Goal: Transaction & Acquisition: Purchase product/service

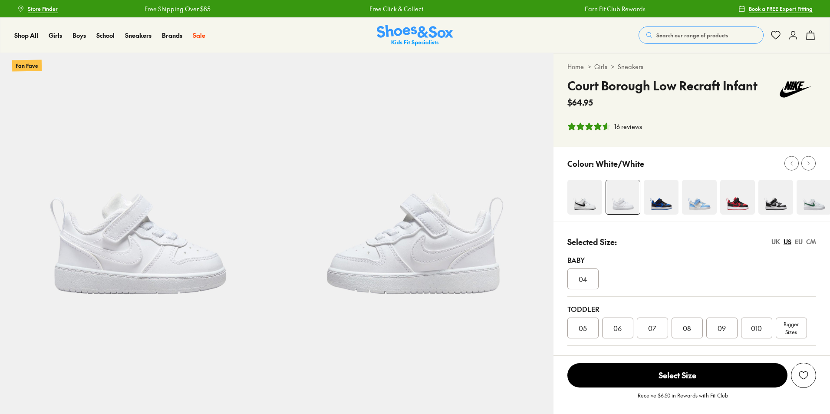
select select "*"
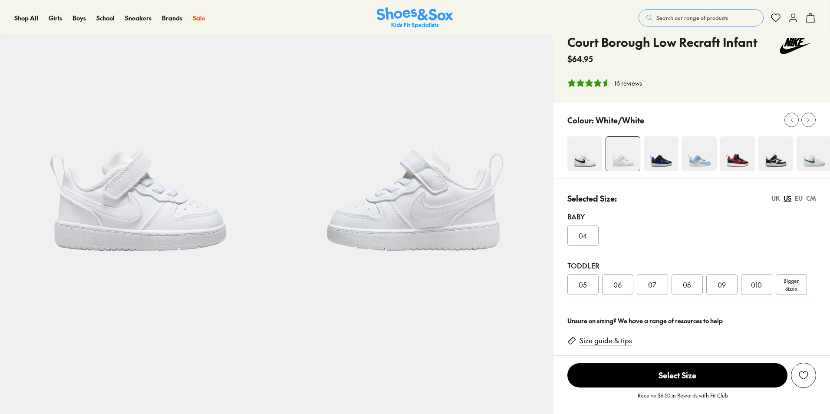
click at [755, 280] on span "010" at bounding box center [756, 284] width 11 height 10
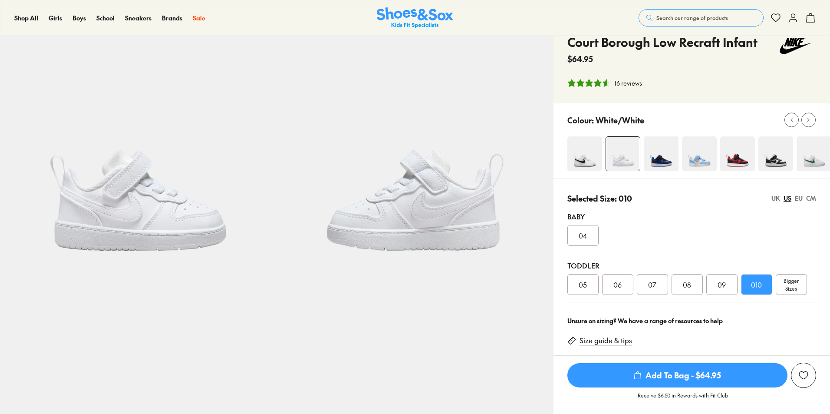
click at [783, 284] on div "Bigger Sizes" at bounding box center [791, 284] width 31 height 21
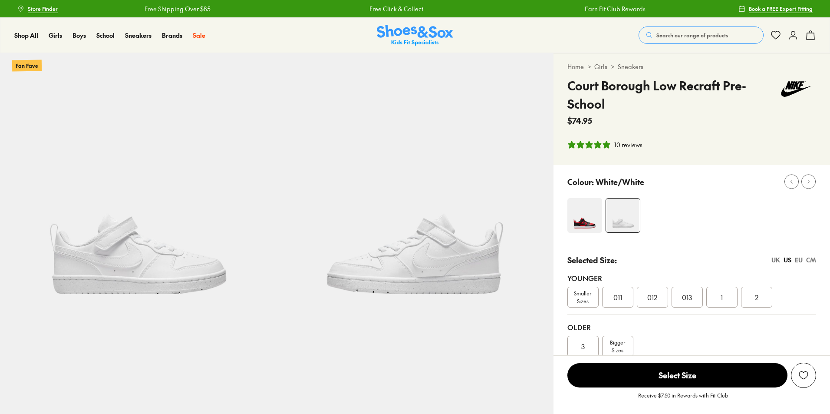
select select "*"
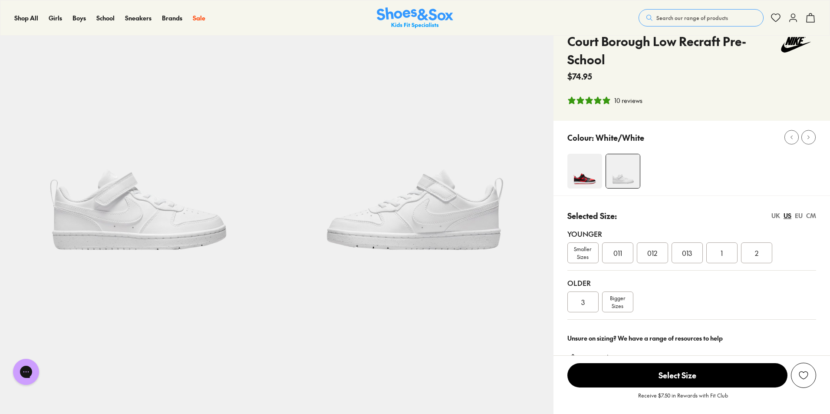
scroll to position [43, 0]
click at [578, 253] on span "Smaller Sizes" at bounding box center [583, 254] width 30 height 16
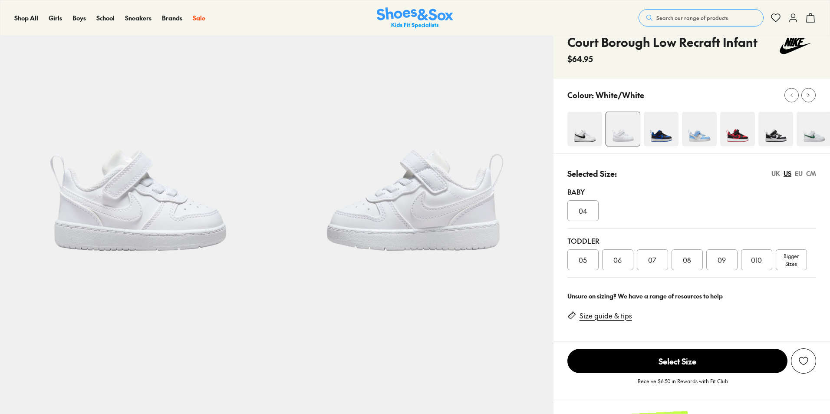
click at [756, 260] on div "Toddler 05 06 07 08 09 010 Bigger Sizes" at bounding box center [691, 252] width 249 height 49
select select "*"
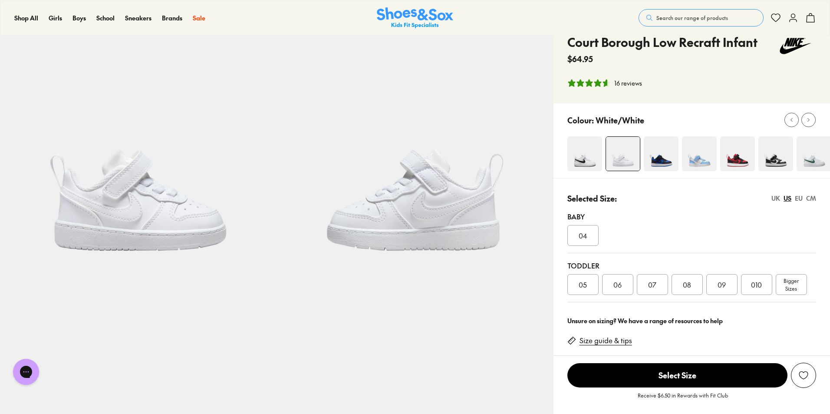
click at [681, 373] on span "Select Size" at bounding box center [677, 375] width 220 height 24
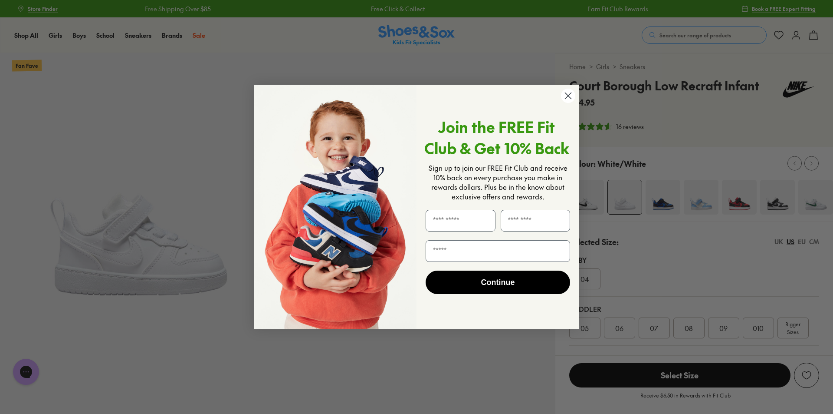
click at [567, 94] on circle "Close dialog" at bounding box center [568, 96] width 14 height 14
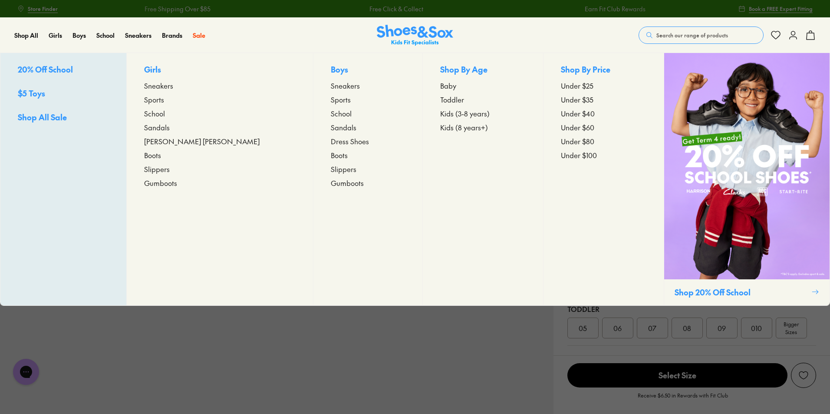
click at [173, 87] on span "Sneakers" at bounding box center [158, 85] width 29 height 10
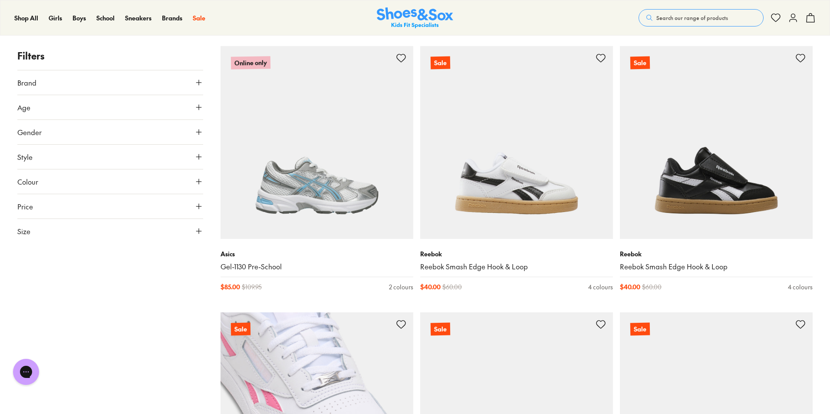
scroll to position [3207, 0]
